Goal: Information Seeking & Learning: Understand process/instructions

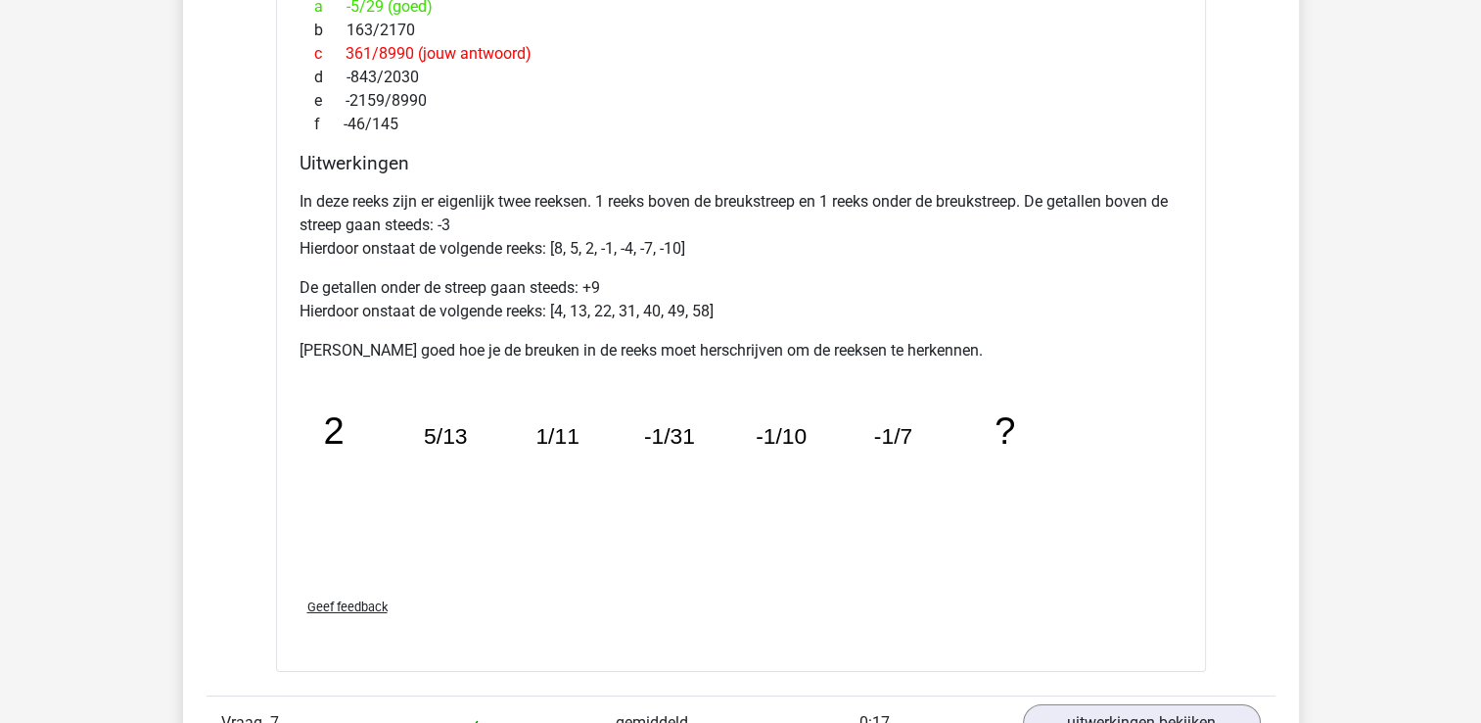
scroll to position [6756, 0]
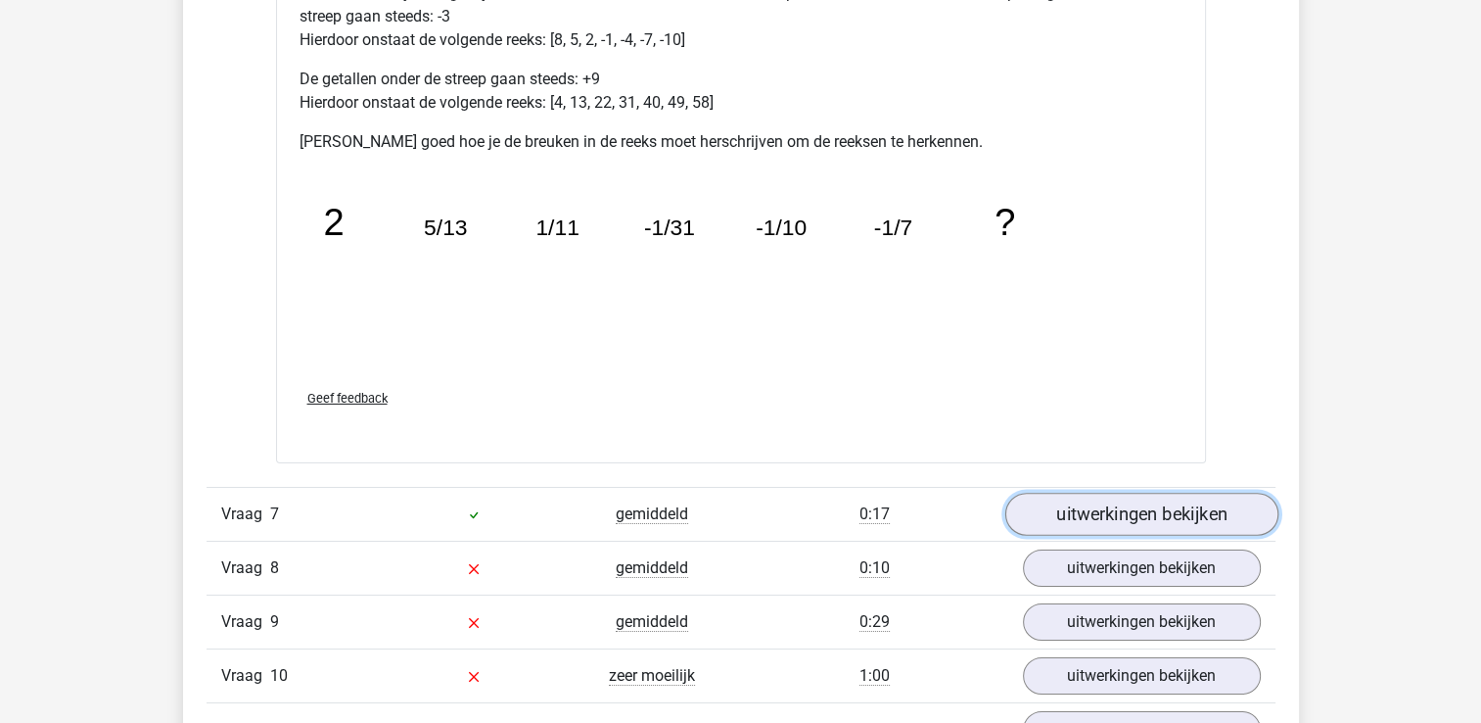
click at [1081, 502] on link "uitwerkingen bekijken" at bounding box center [1141, 513] width 273 height 43
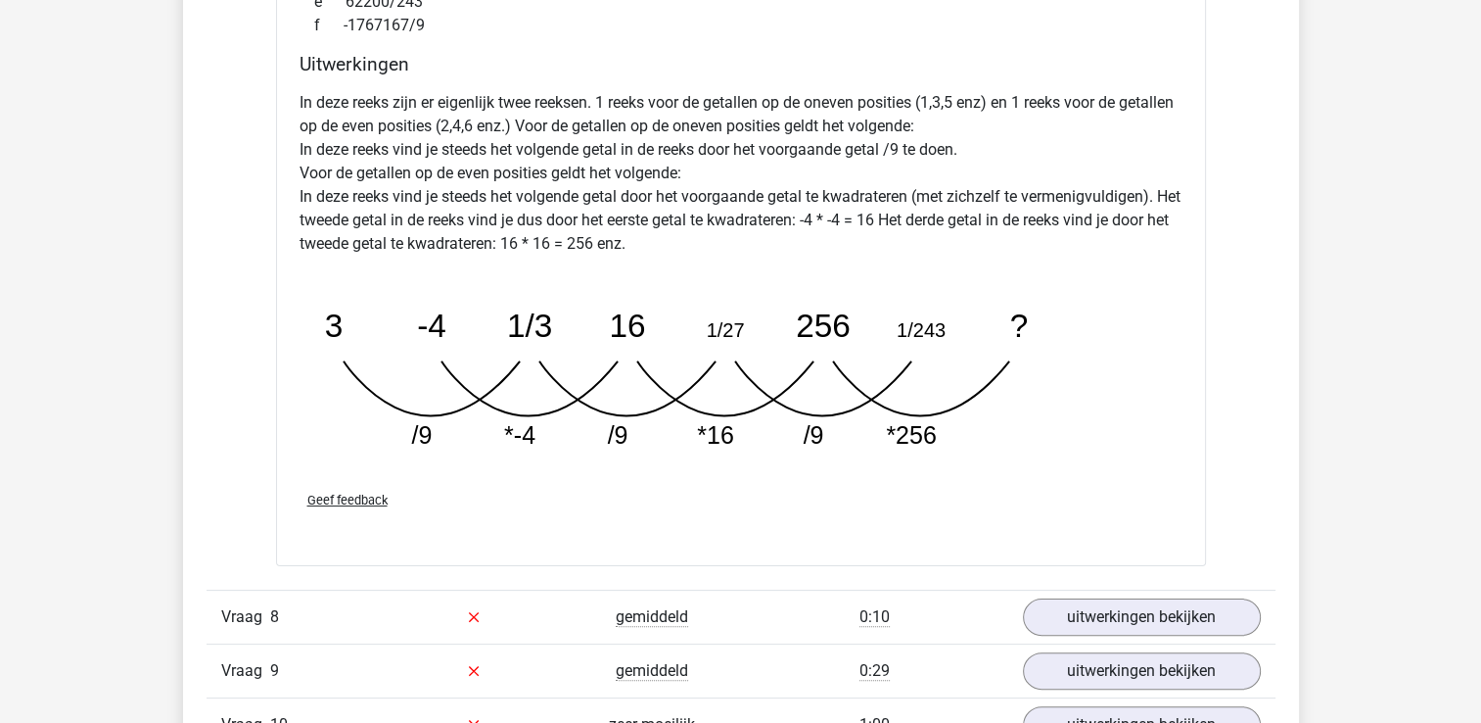
scroll to position [7735, 0]
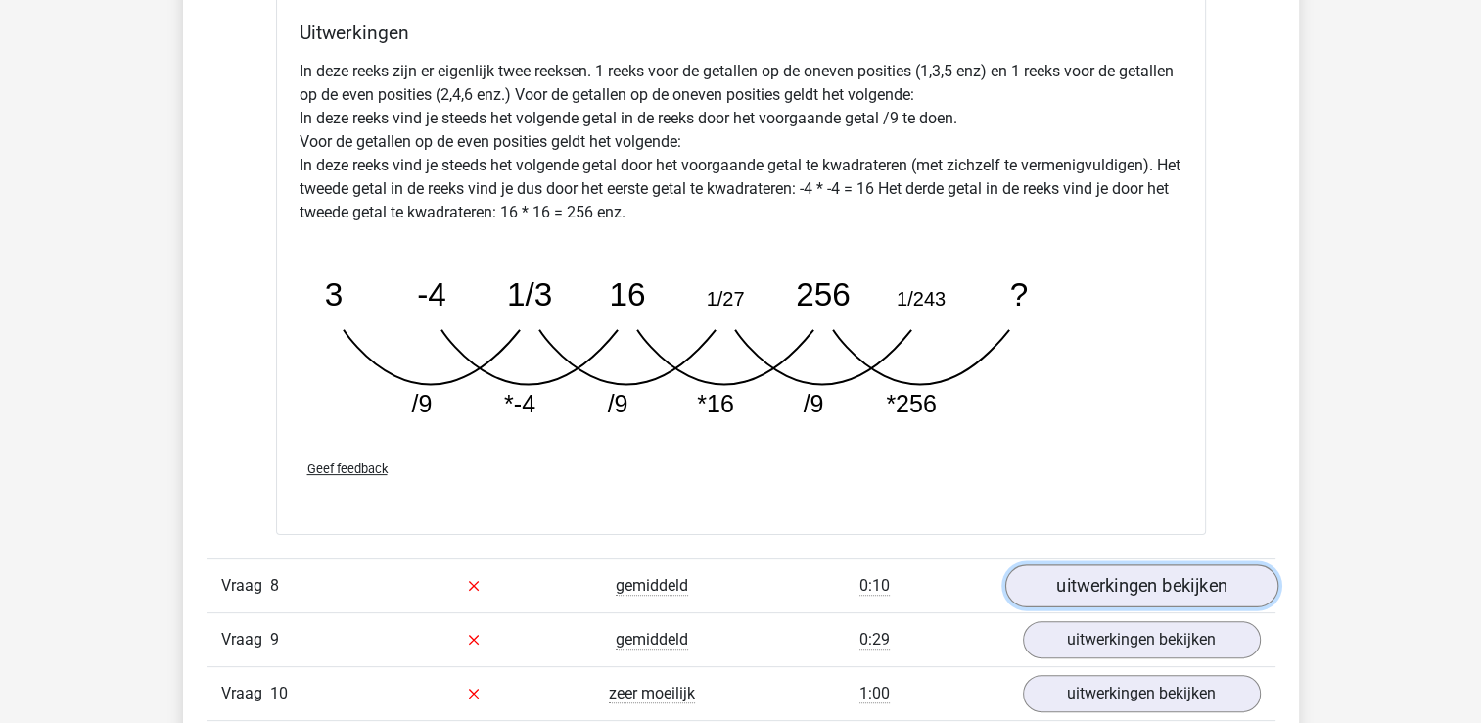
click at [1093, 585] on link "uitwerkingen bekijken" at bounding box center [1141, 585] width 273 height 43
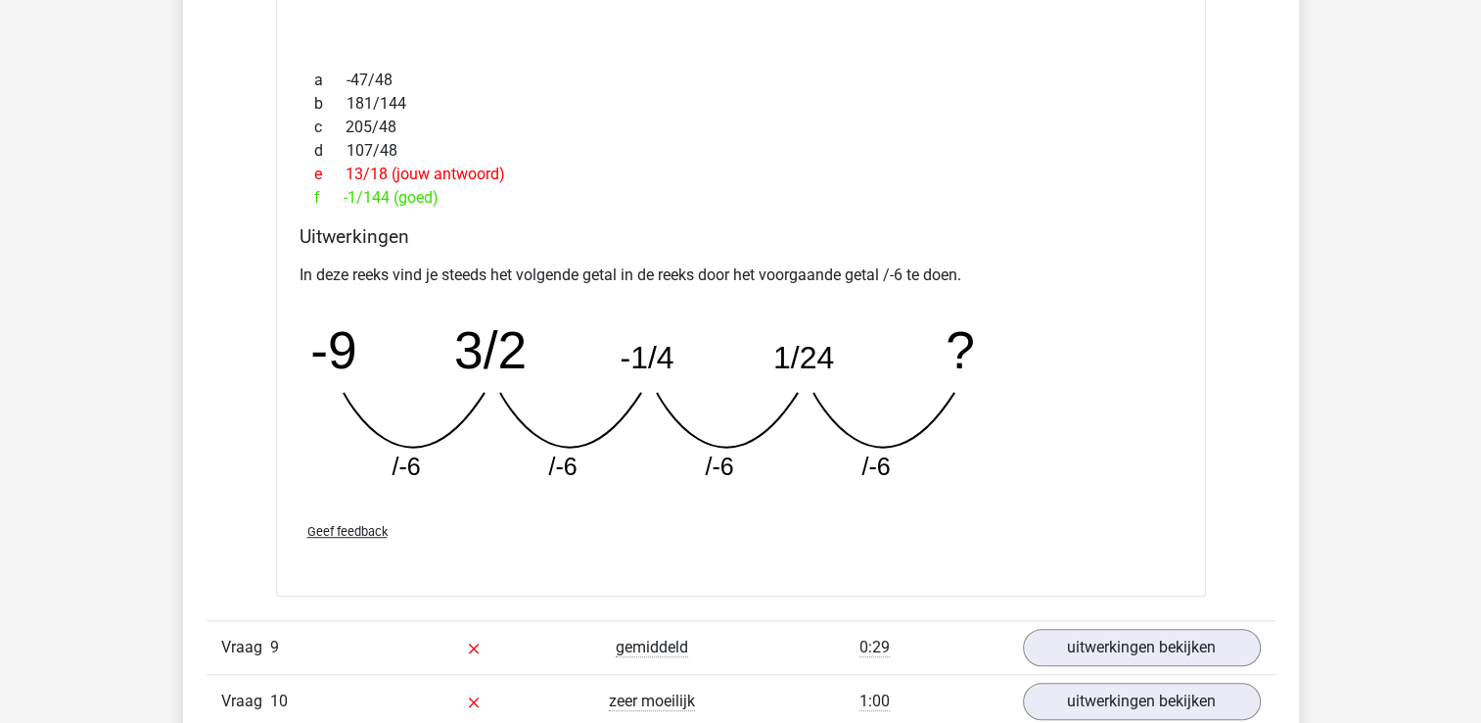
scroll to position [8616, 0]
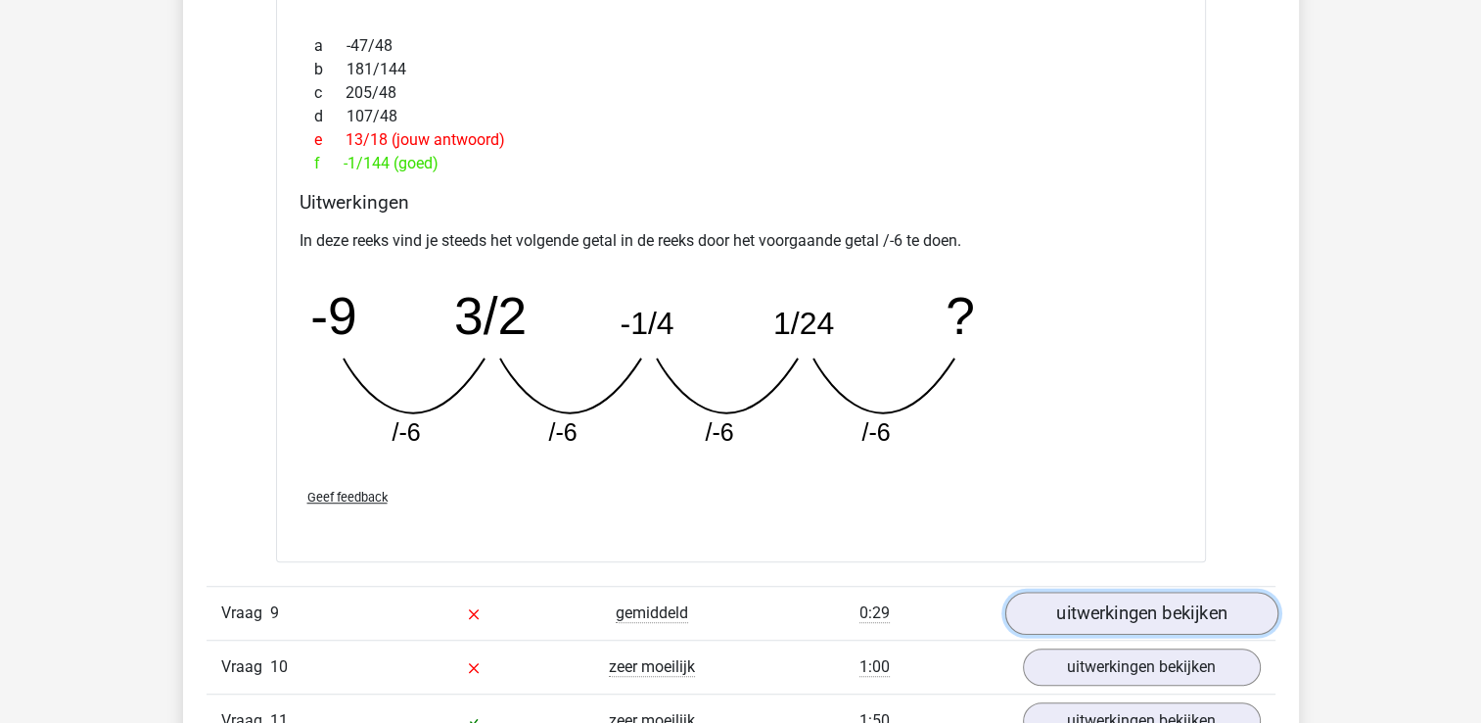
click at [1119, 609] on link "uitwerkingen bekijken" at bounding box center [1141, 612] width 273 height 43
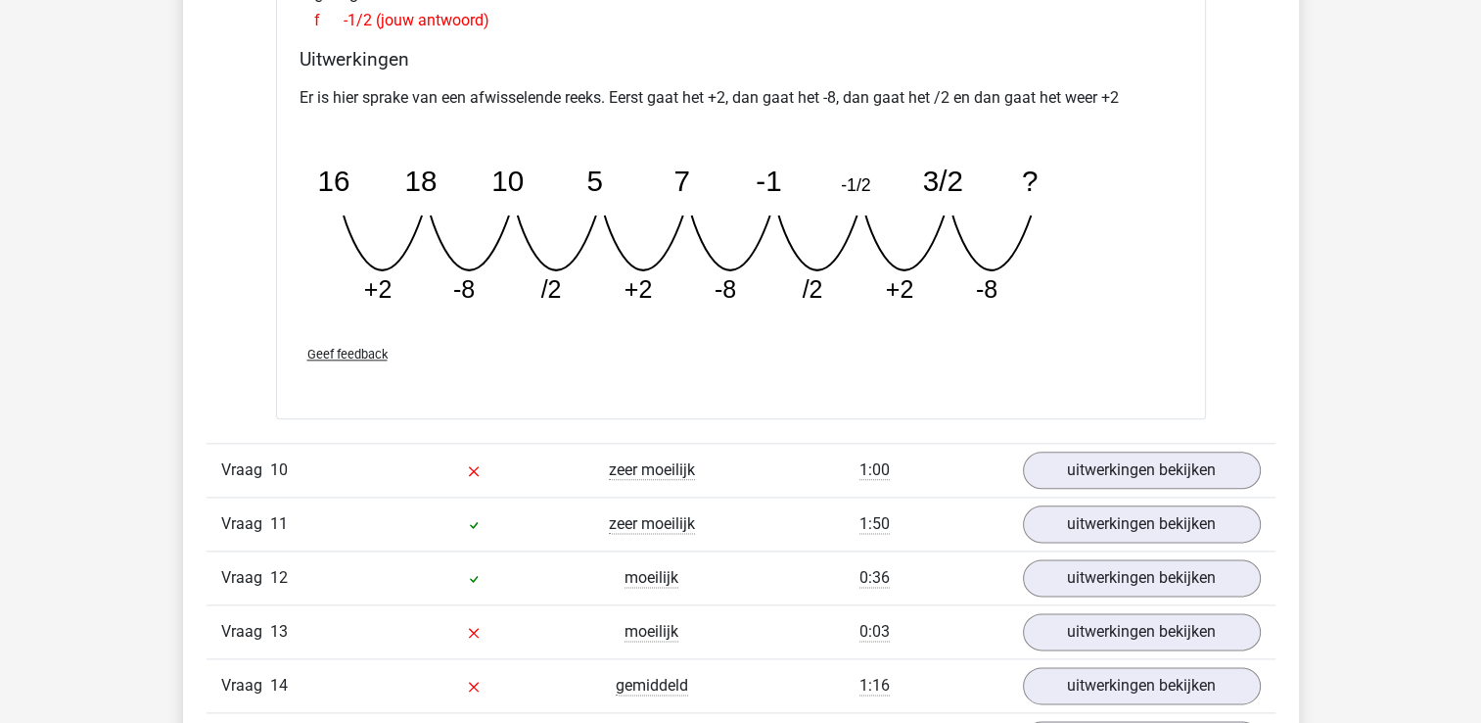
scroll to position [9693, 0]
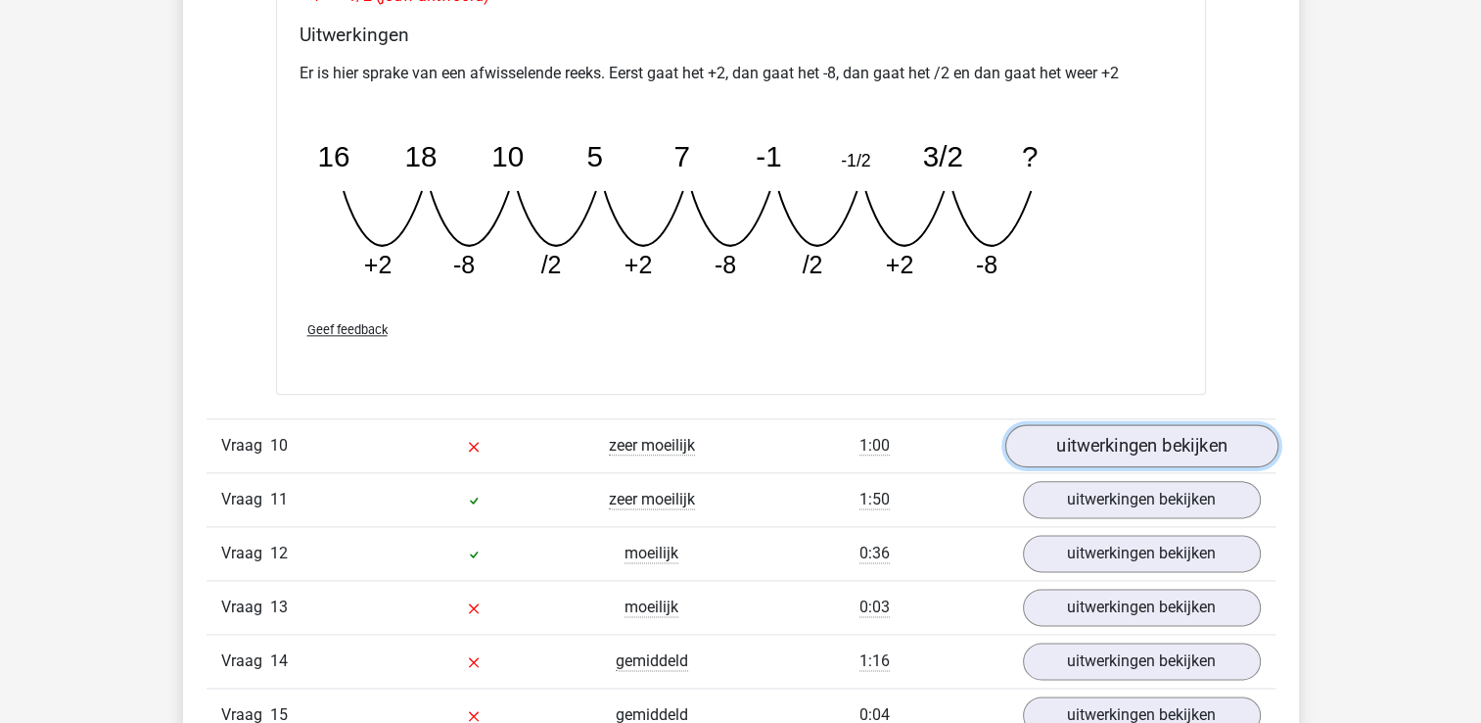
click at [1111, 436] on link "uitwerkingen bekijken" at bounding box center [1141, 445] width 273 height 43
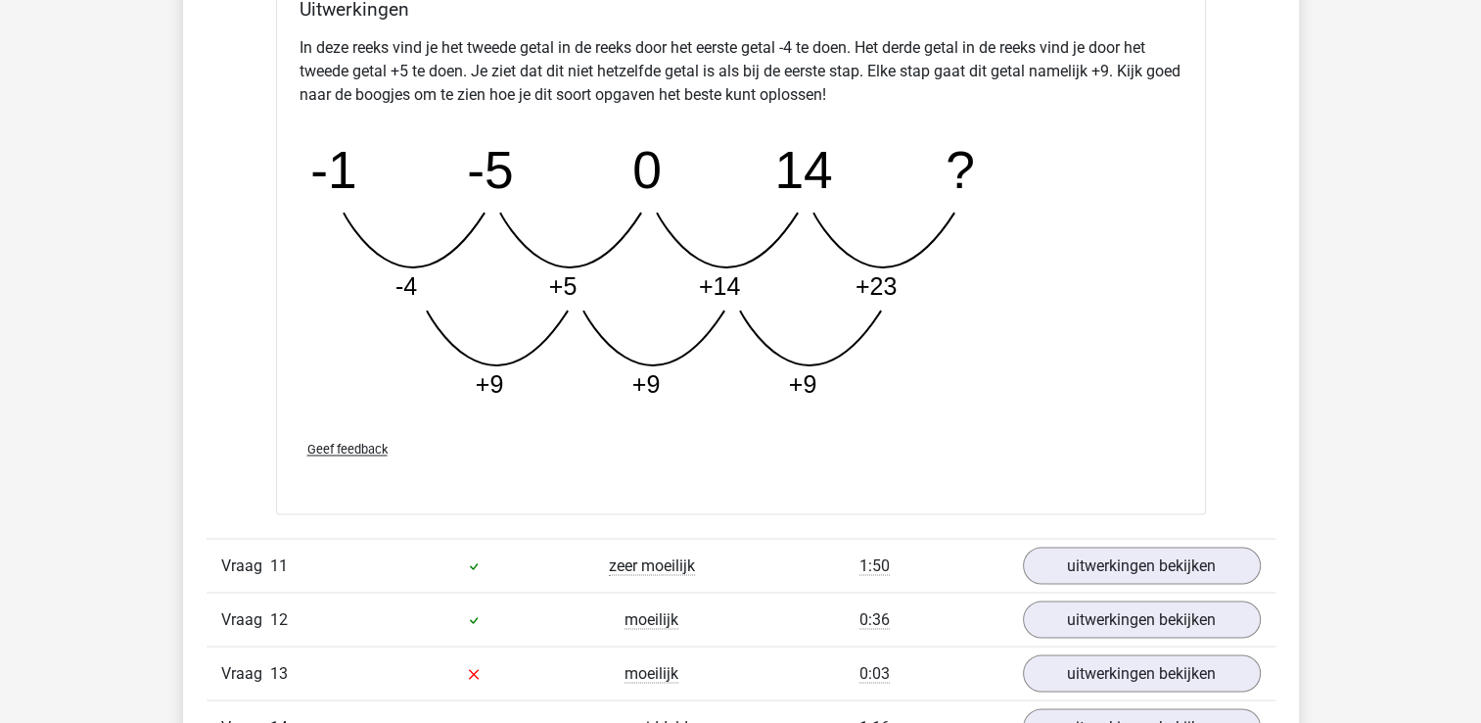
scroll to position [10672, 0]
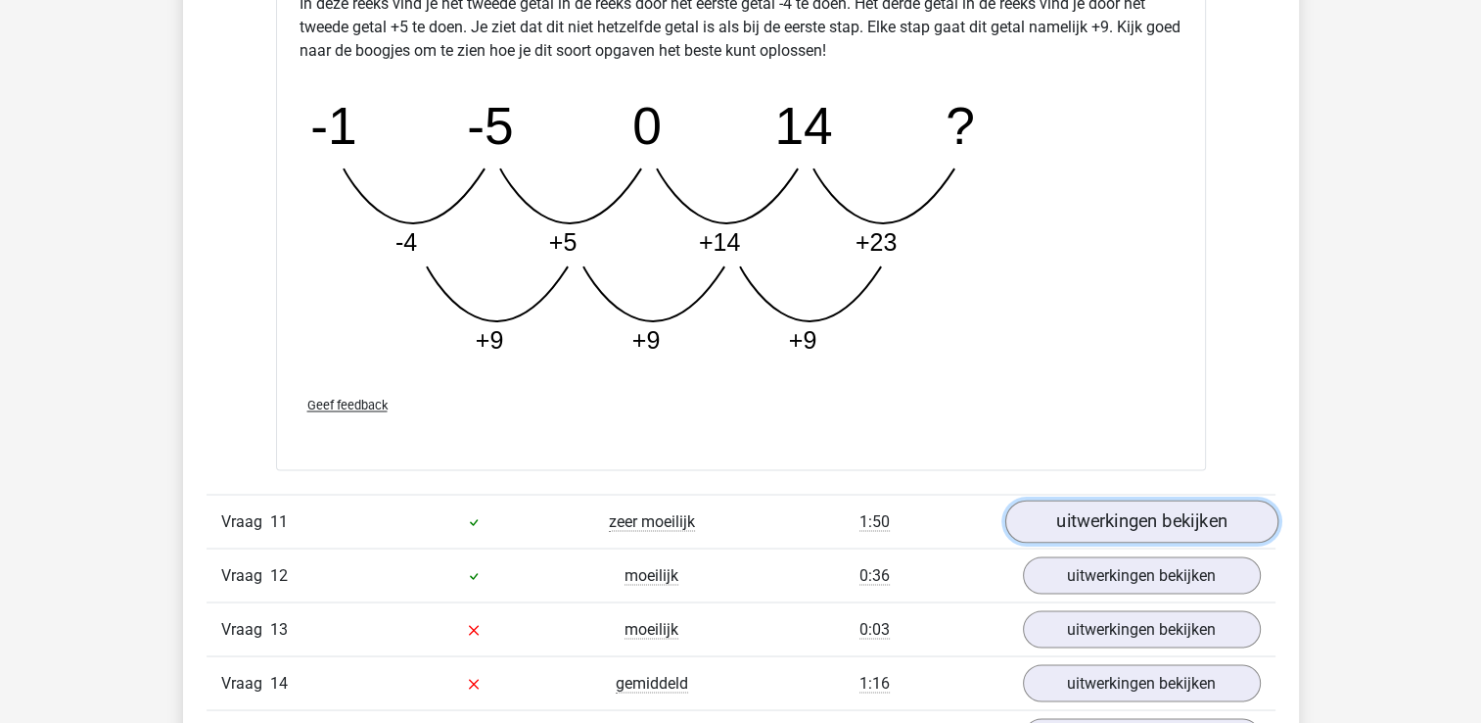
click at [1089, 508] on link "uitwerkingen bekijken" at bounding box center [1141, 520] width 273 height 43
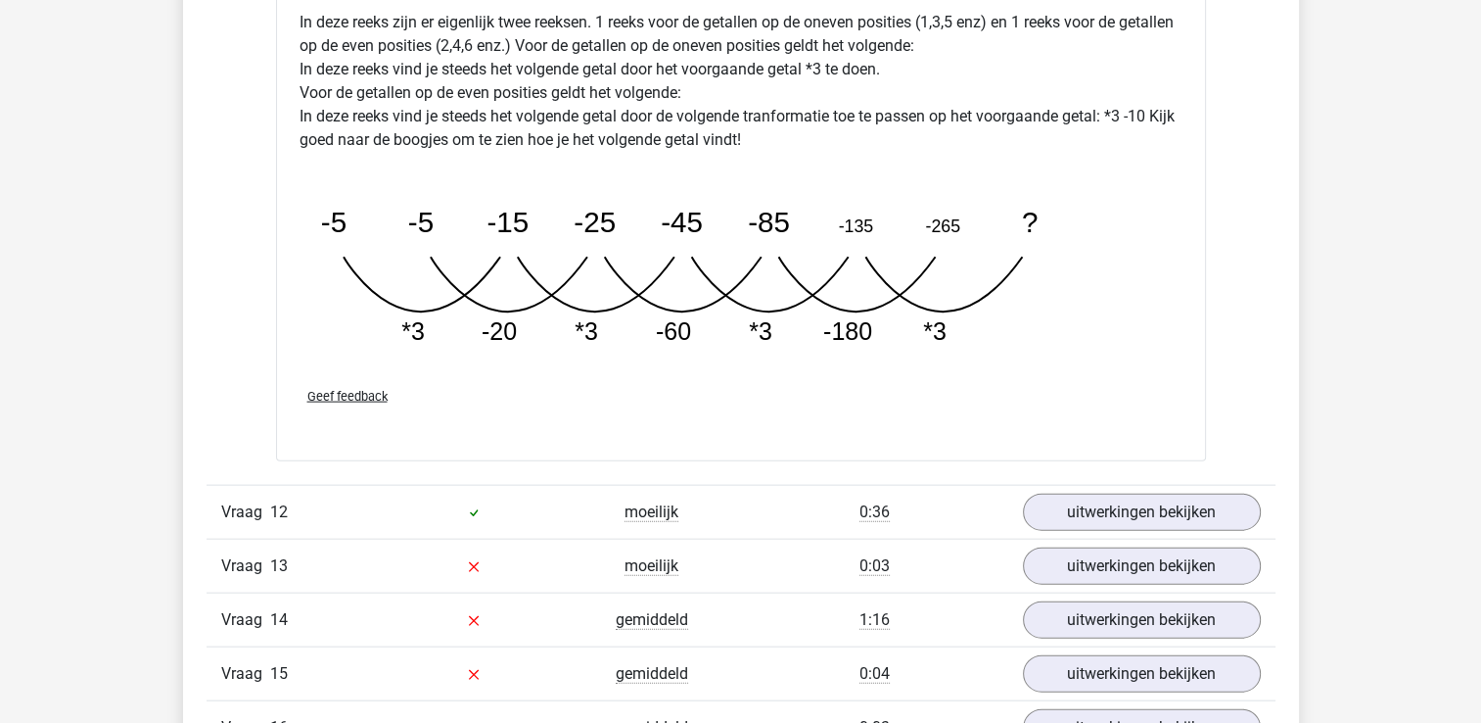
scroll to position [11749, 0]
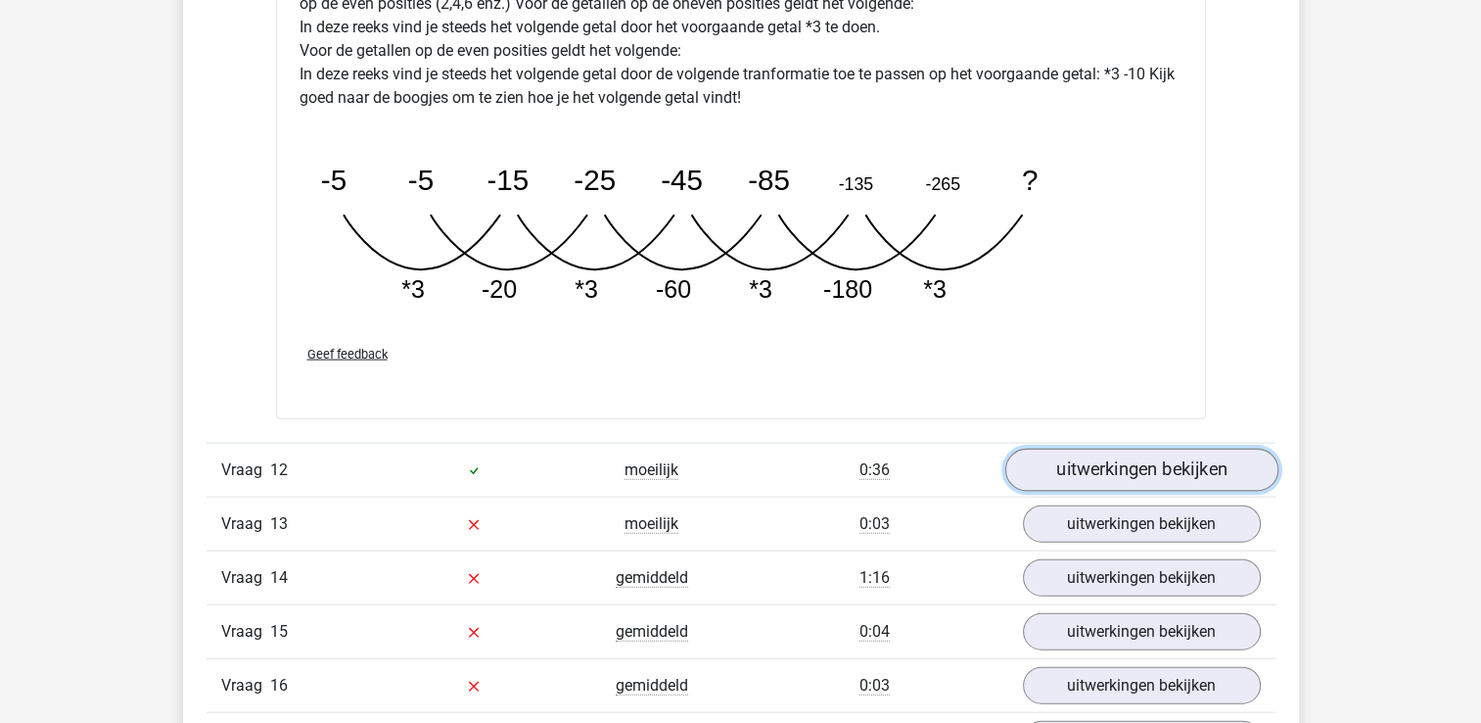
click at [1085, 471] on link "uitwerkingen bekijken" at bounding box center [1141, 470] width 273 height 43
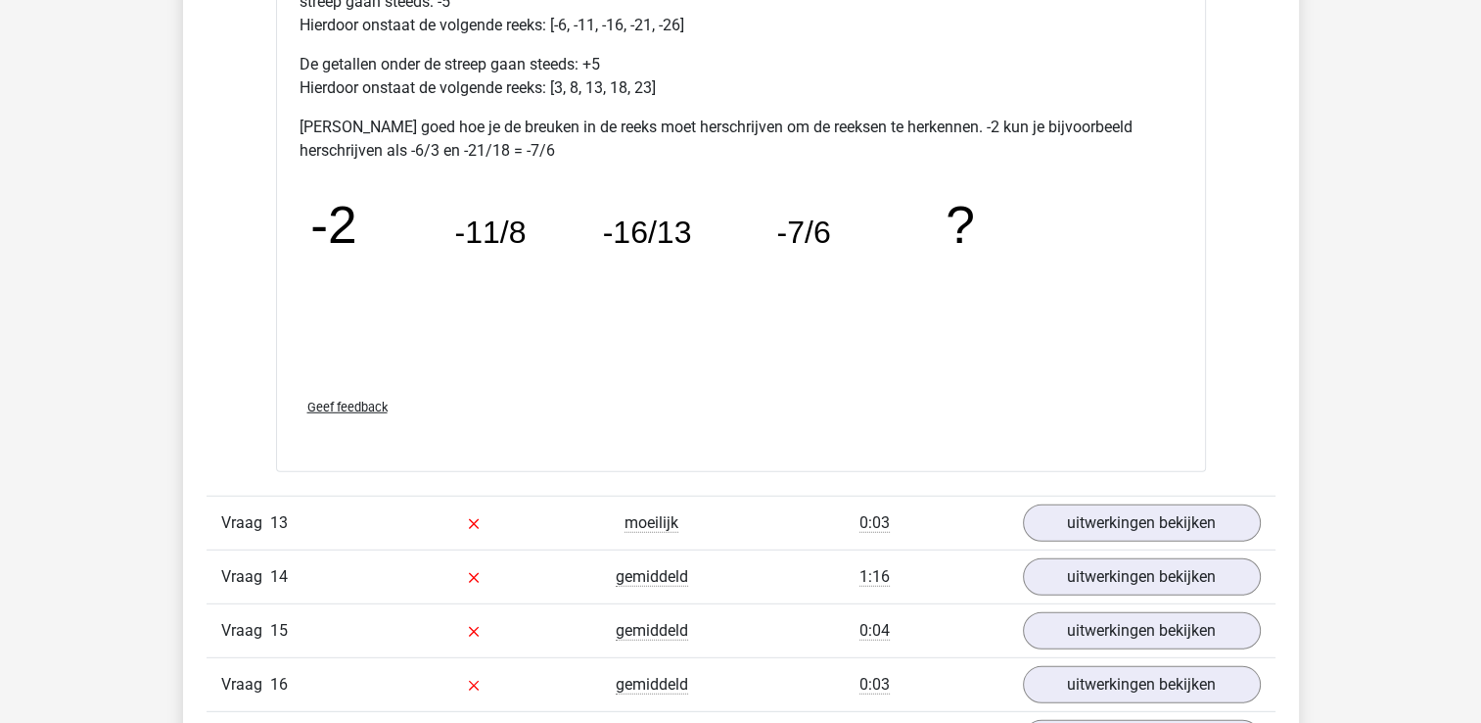
scroll to position [12826, 0]
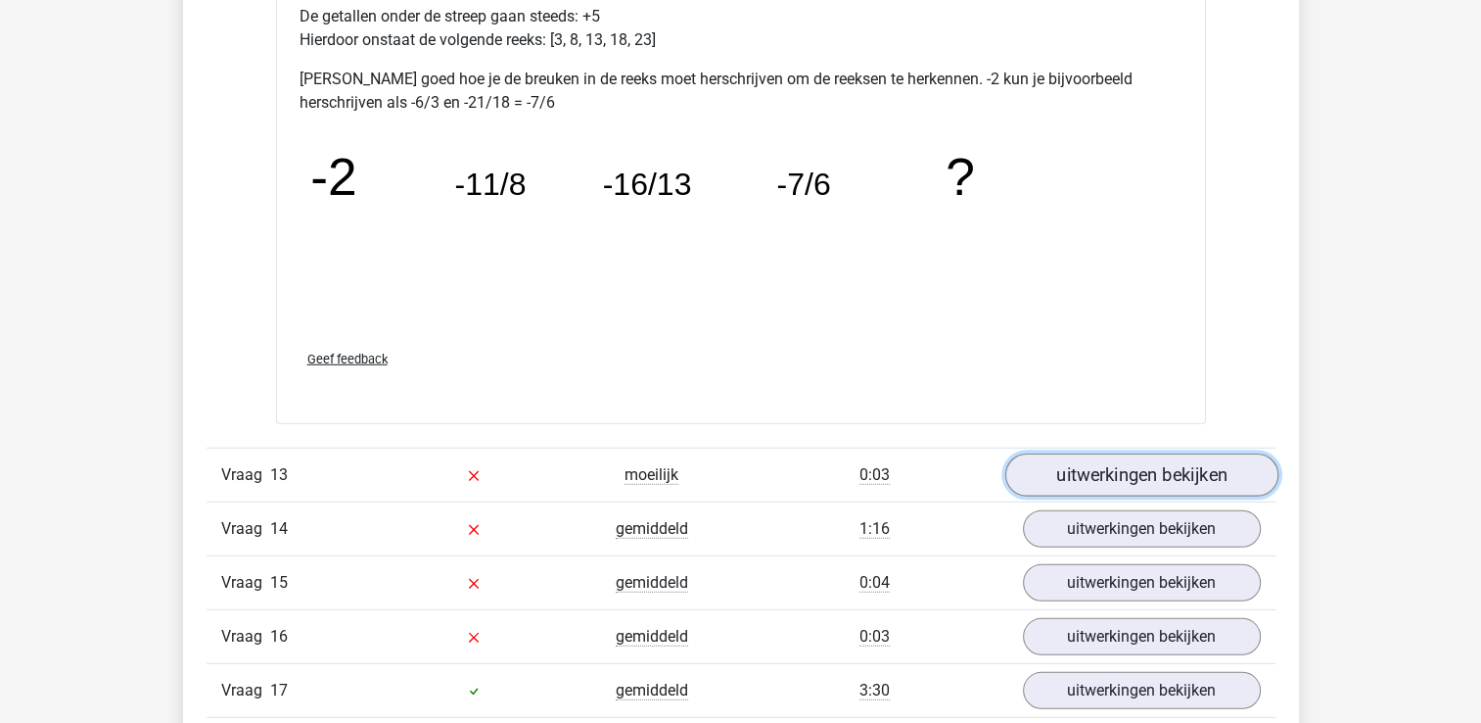
click at [1175, 469] on link "uitwerkingen bekijken" at bounding box center [1141, 474] width 273 height 43
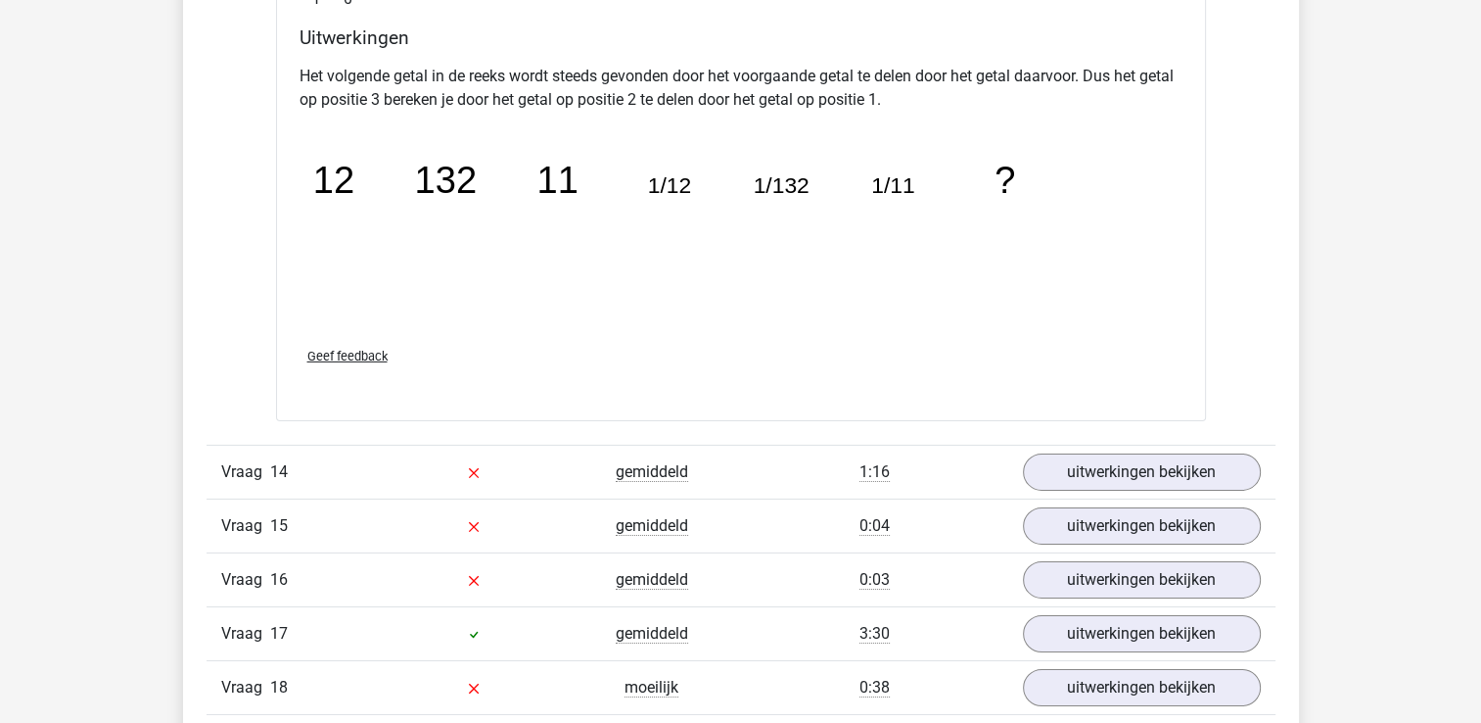
scroll to position [13805, 0]
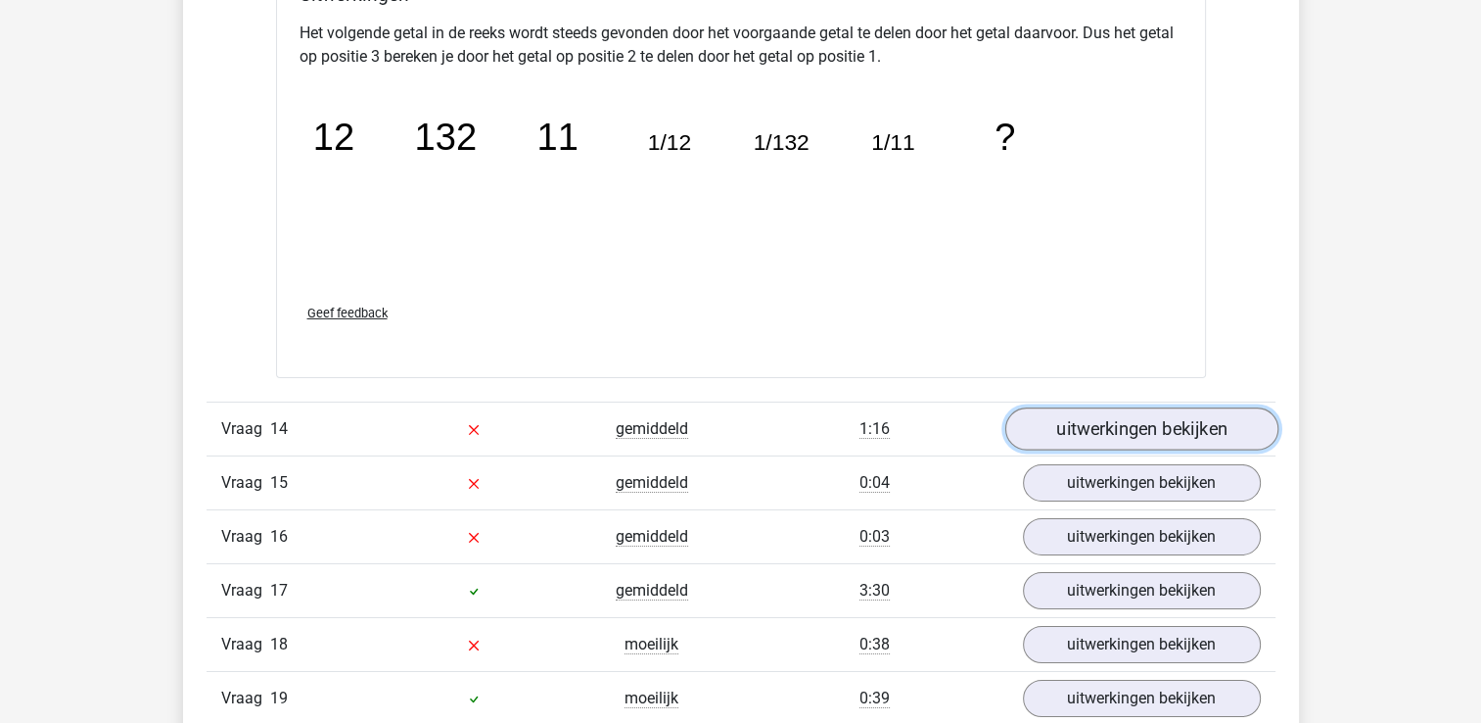
click at [1150, 413] on link "uitwerkingen bekijken" at bounding box center [1141, 428] width 273 height 43
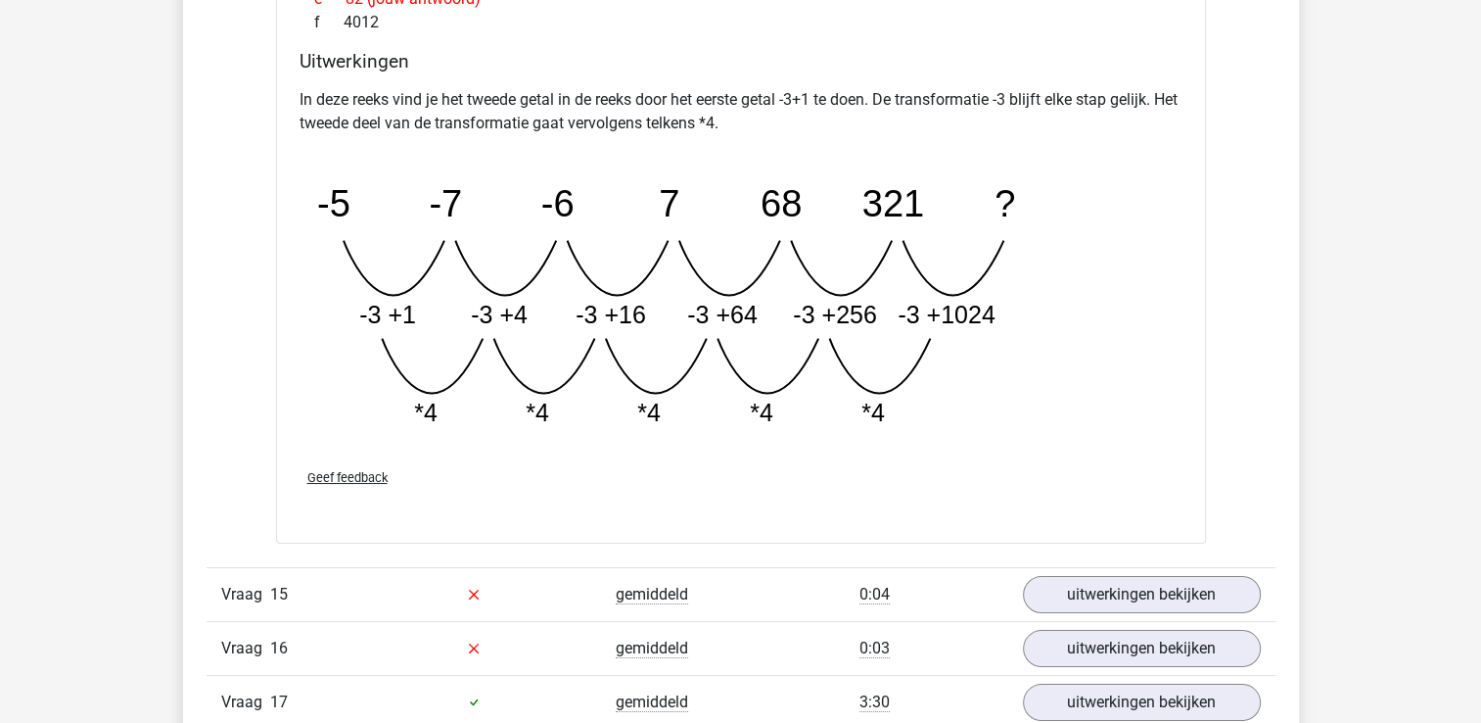
scroll to position [14784, 0]
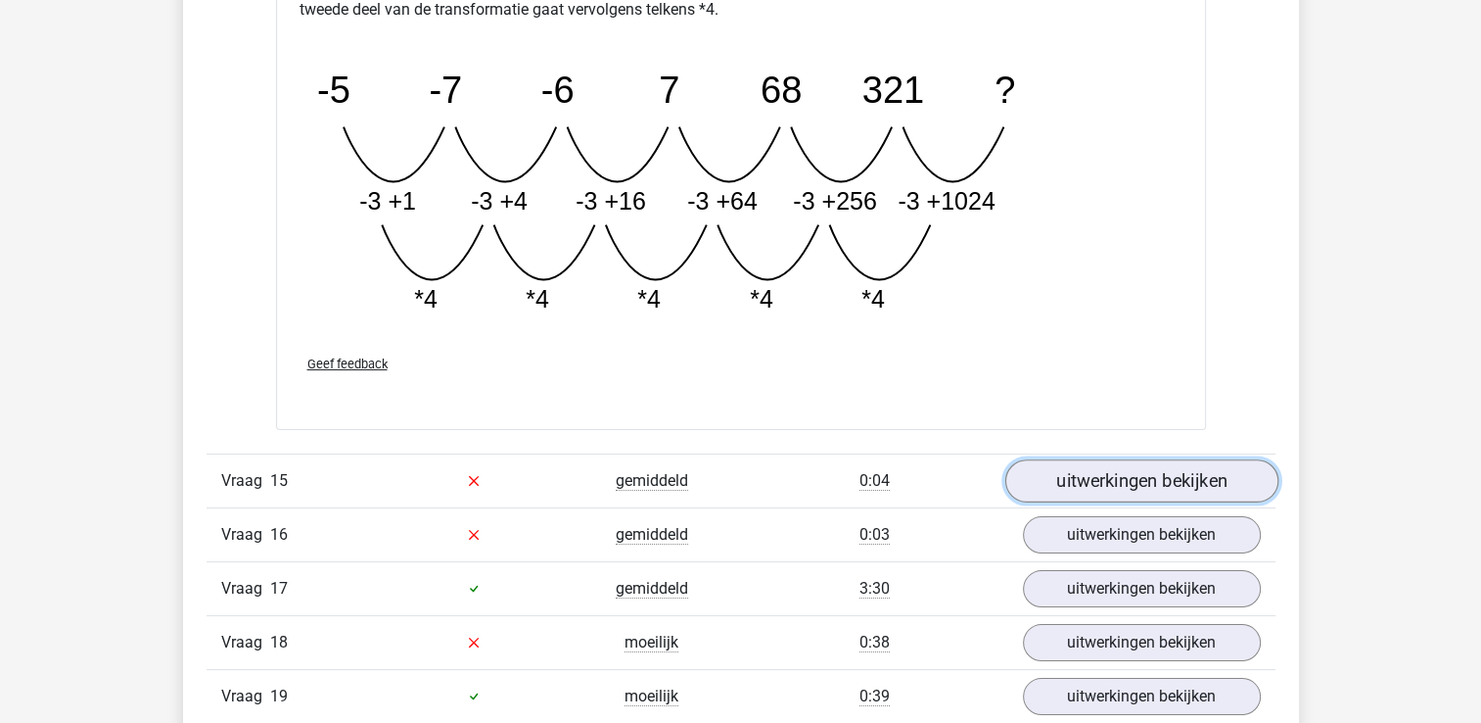
click at [1046, 460] on link "uitwerkingen bekijken" at bounding box center [1141, 480] width 273 height 43
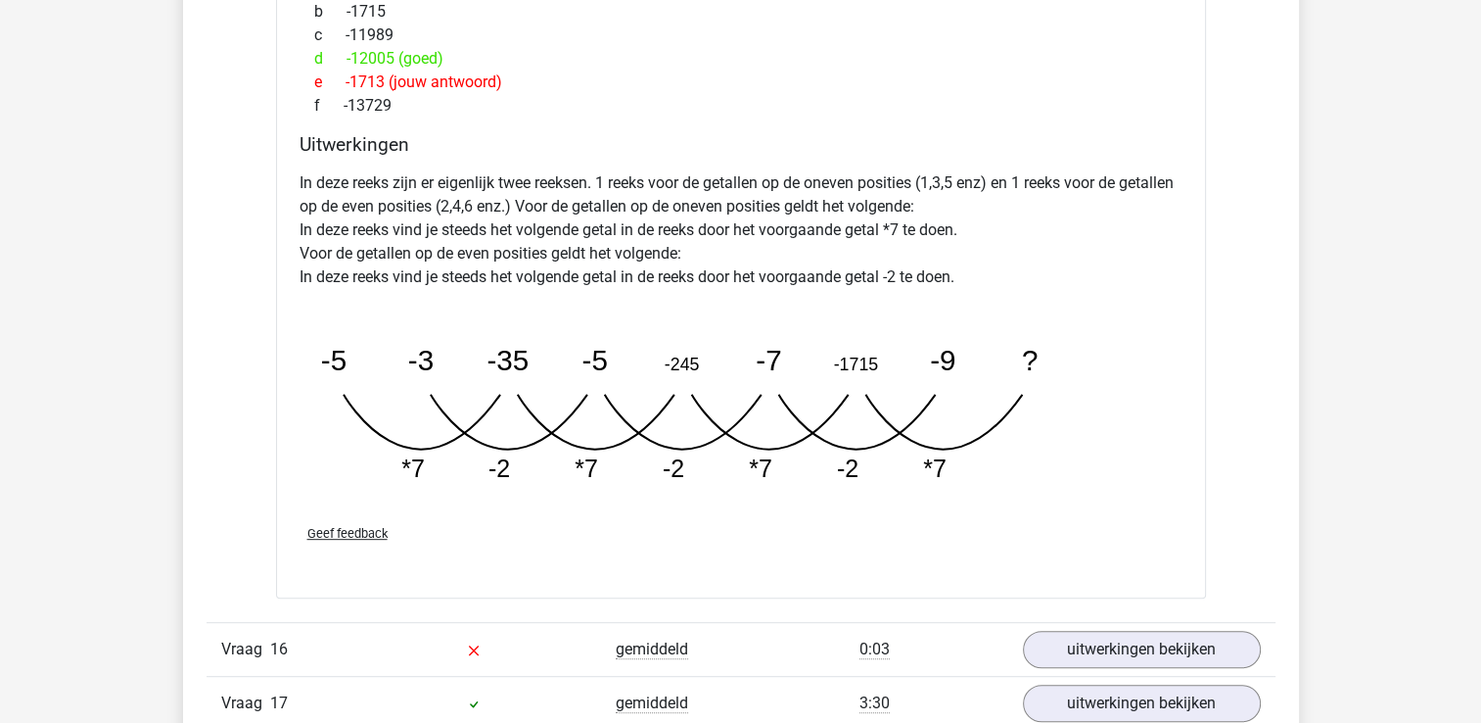
scroll to position [15763, 0]
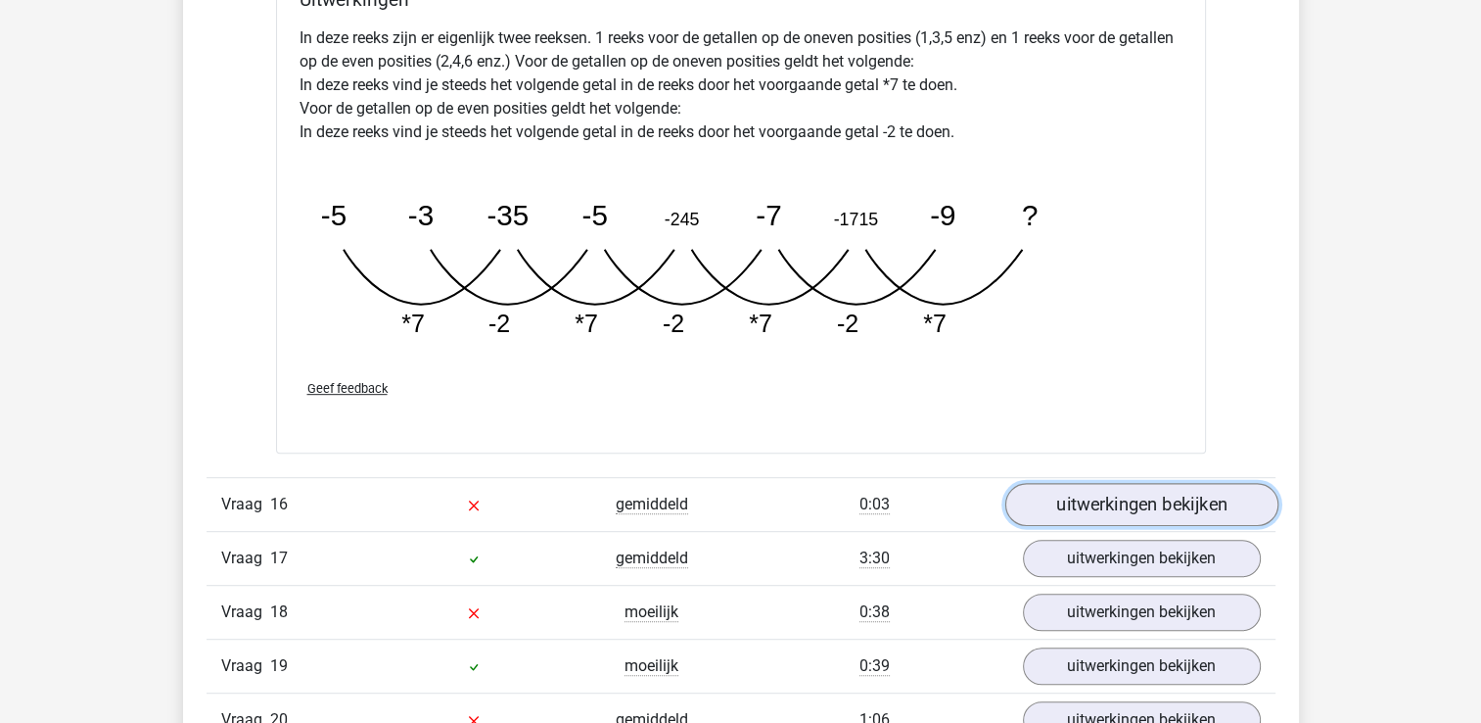
click at [1043, 484] on link "uitwerkingen bekijken" at bounding box center [1141, 505] width 273 height 43
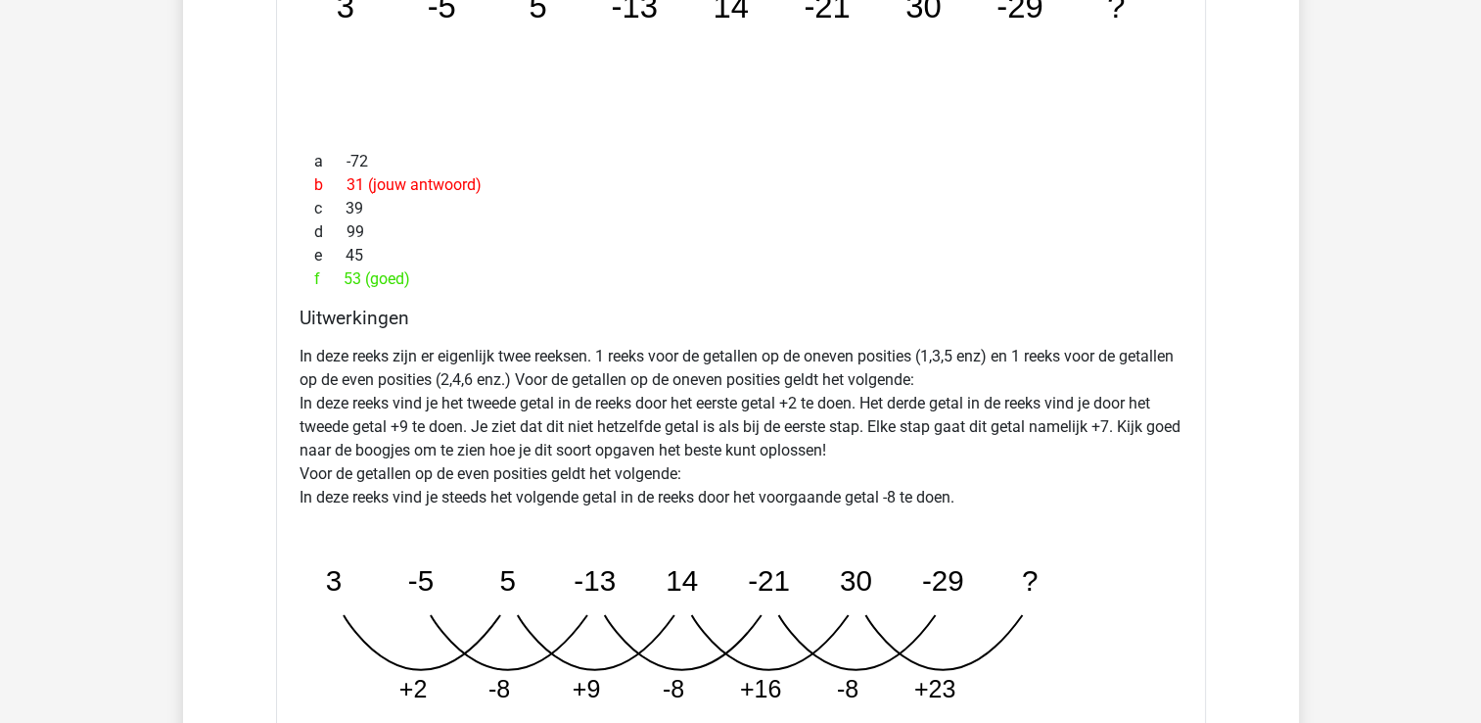
scroll to position [16546, 0]
